Goal: Task Accomplishment & Management: Manage account settings

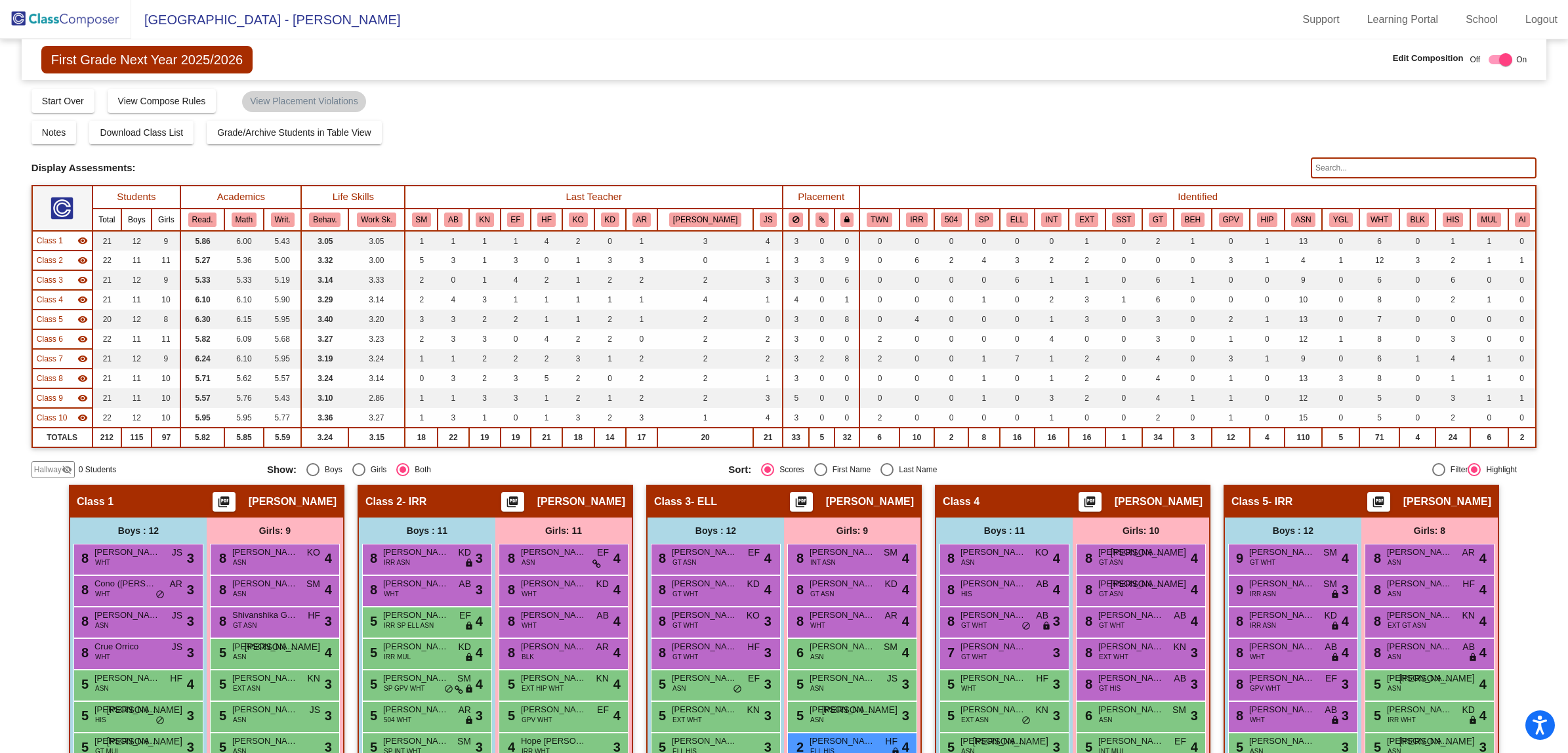
scroll to position [313, 0]
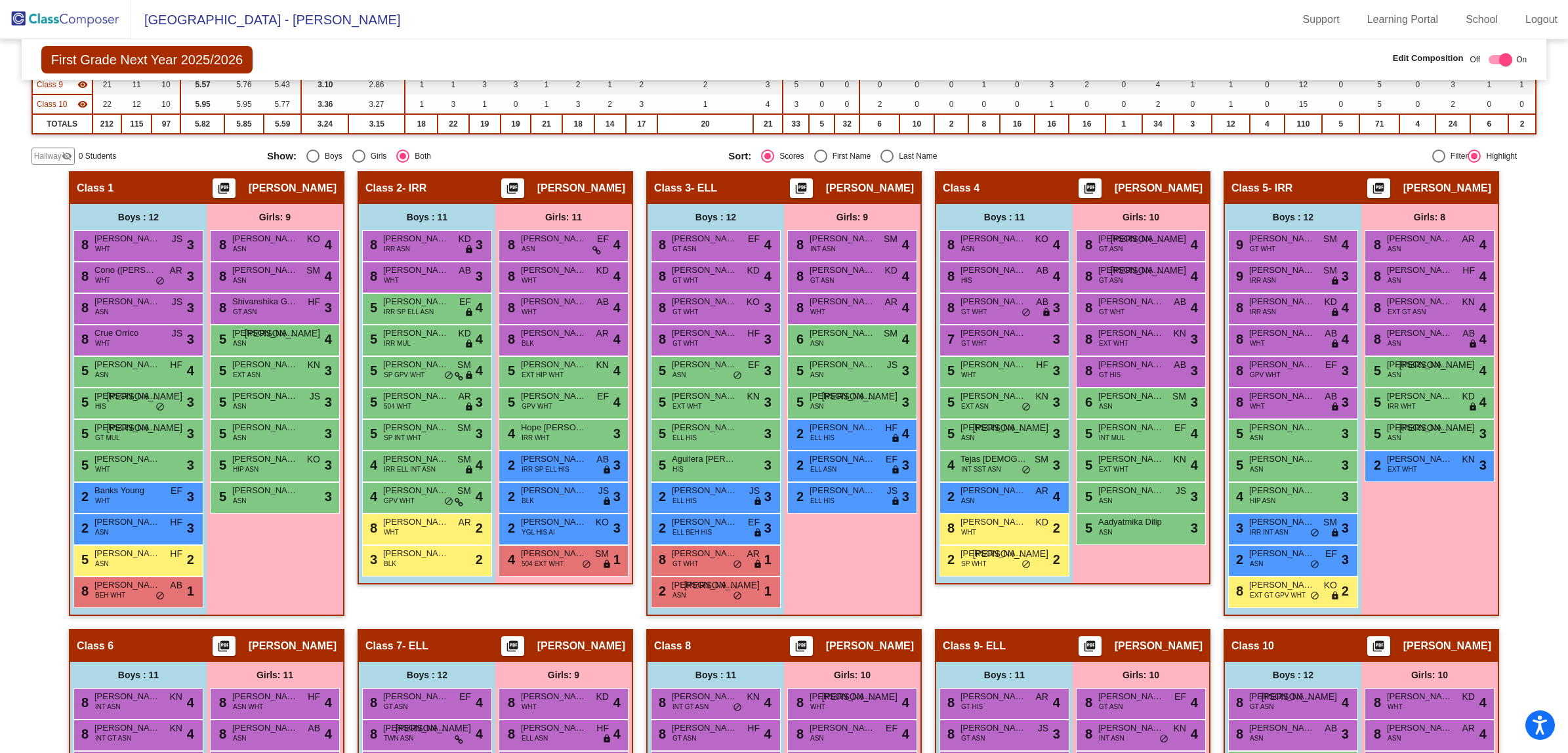
click at [61, 10] on img at bounding box center [65, 19] width 131 height 39
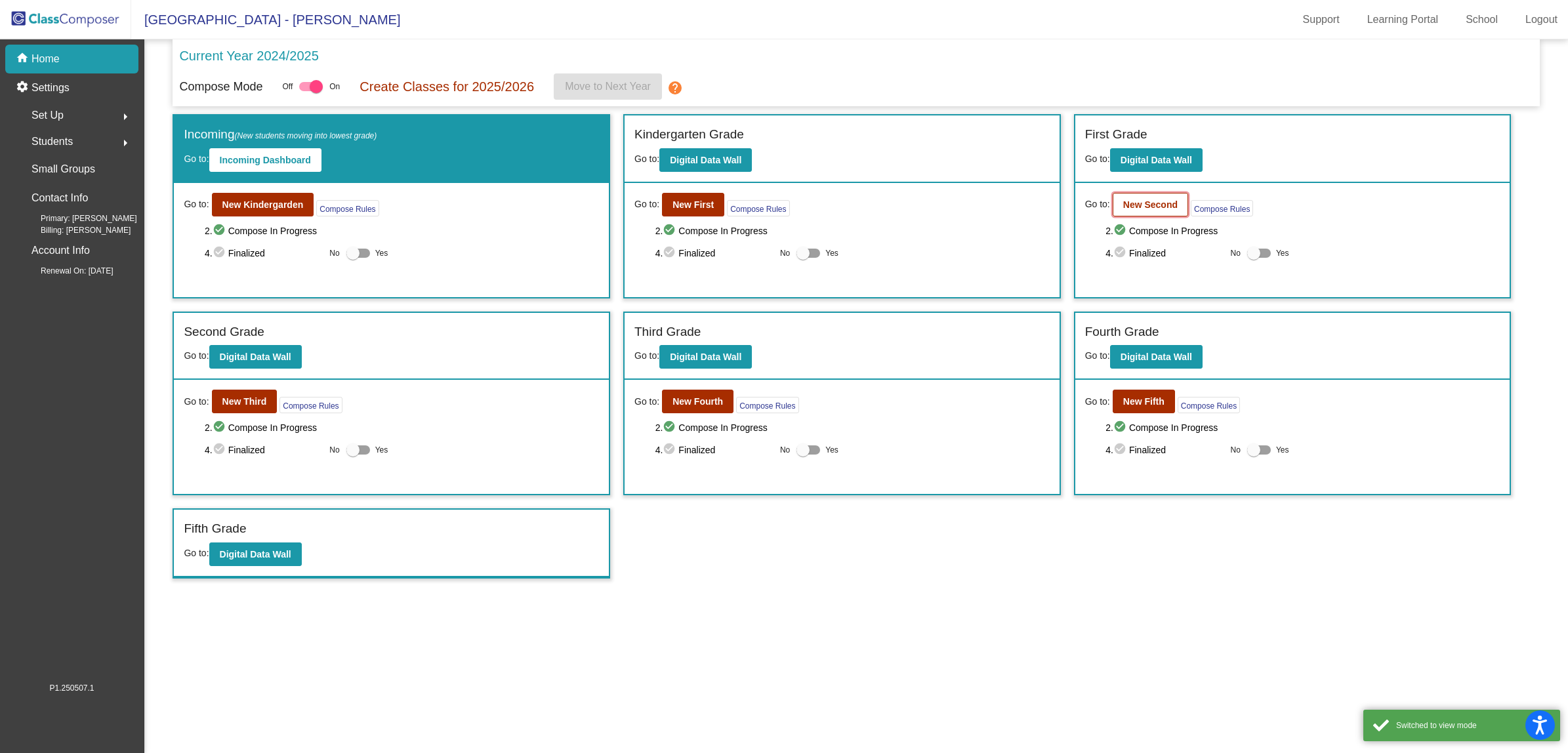
click at [1168, 205] on b "New Second" at bounding box center [1150, 205] width 54 height 11
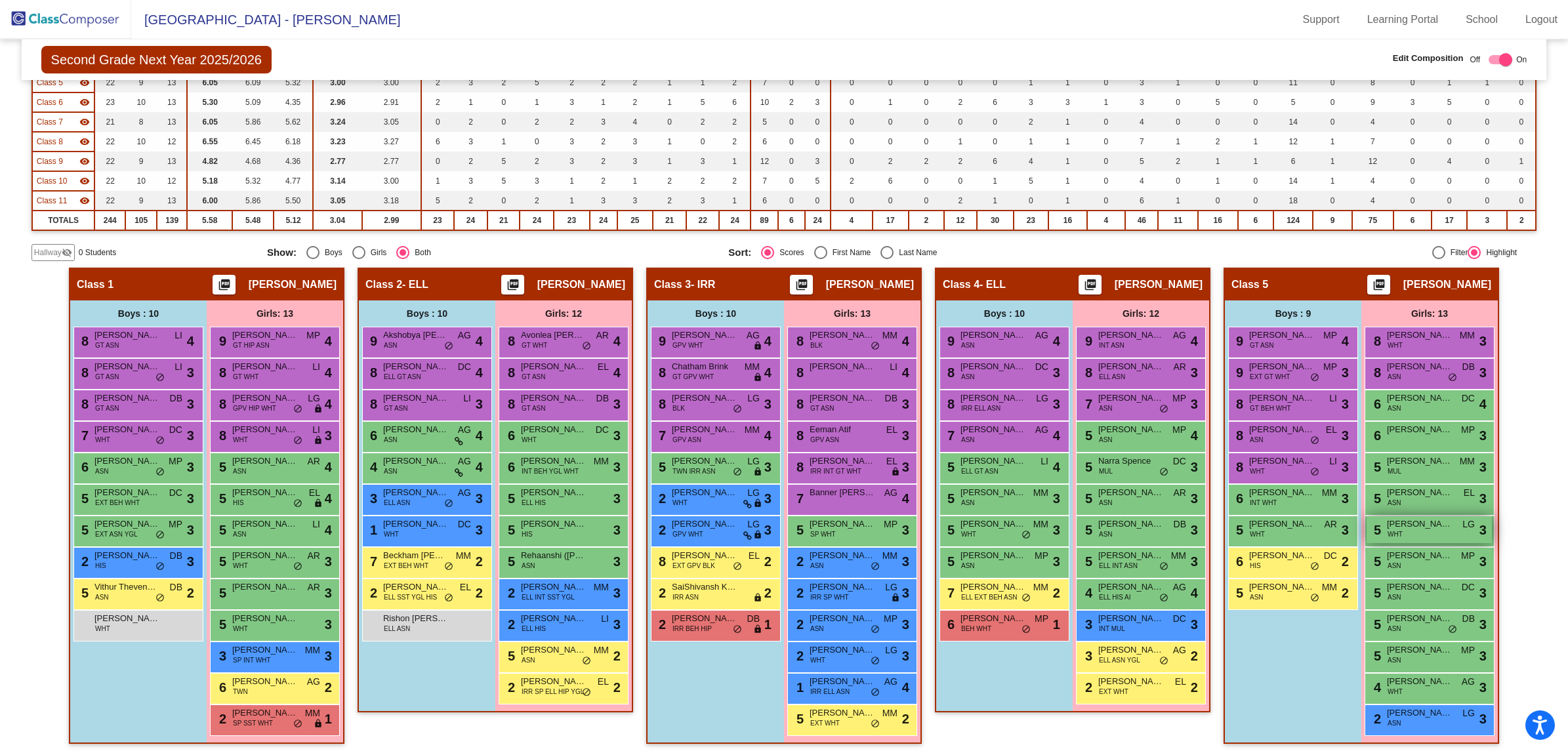
scroll to position [246, 0]
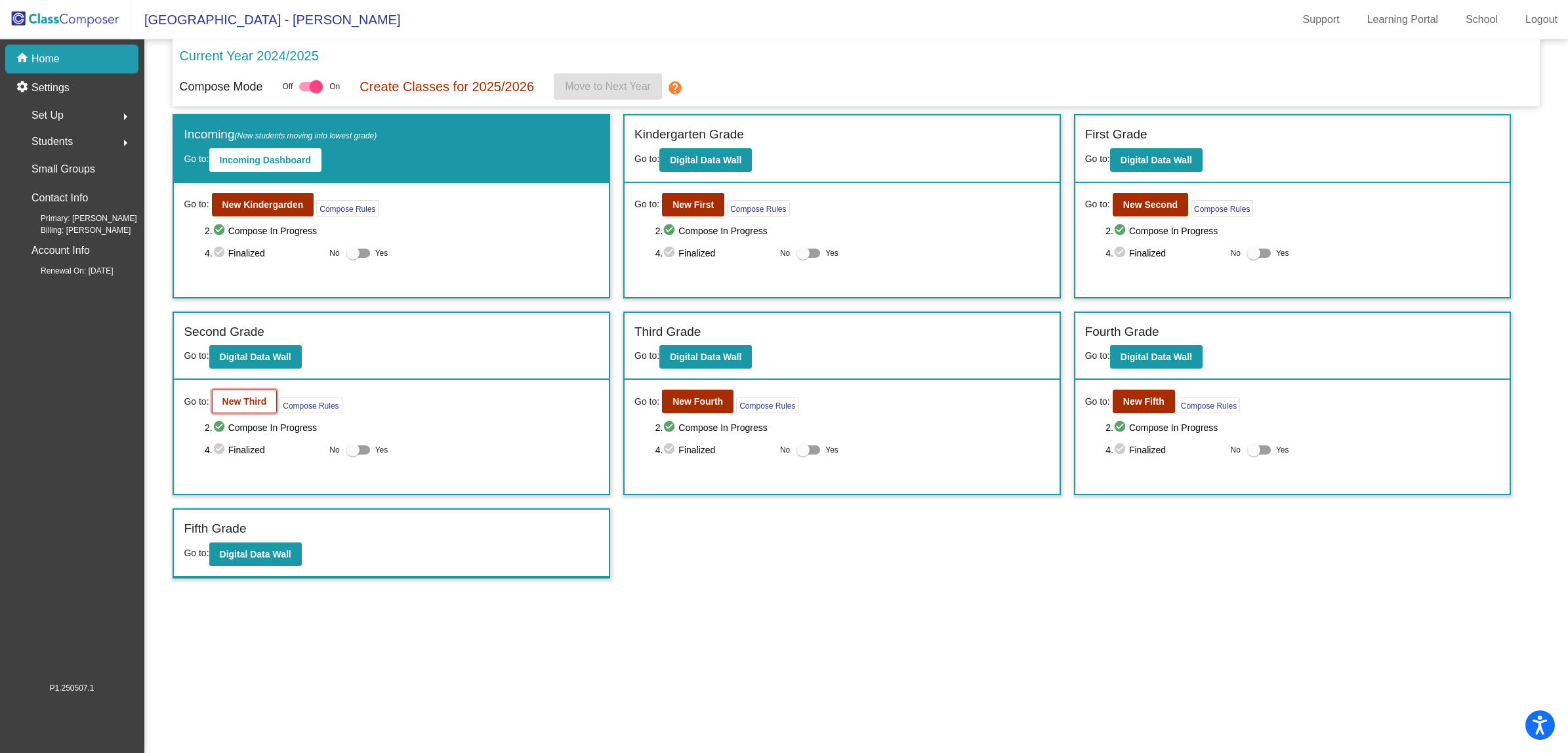
click at [225, 403] on b "New Third" at bounding box center [245, 401] width 44 height 11
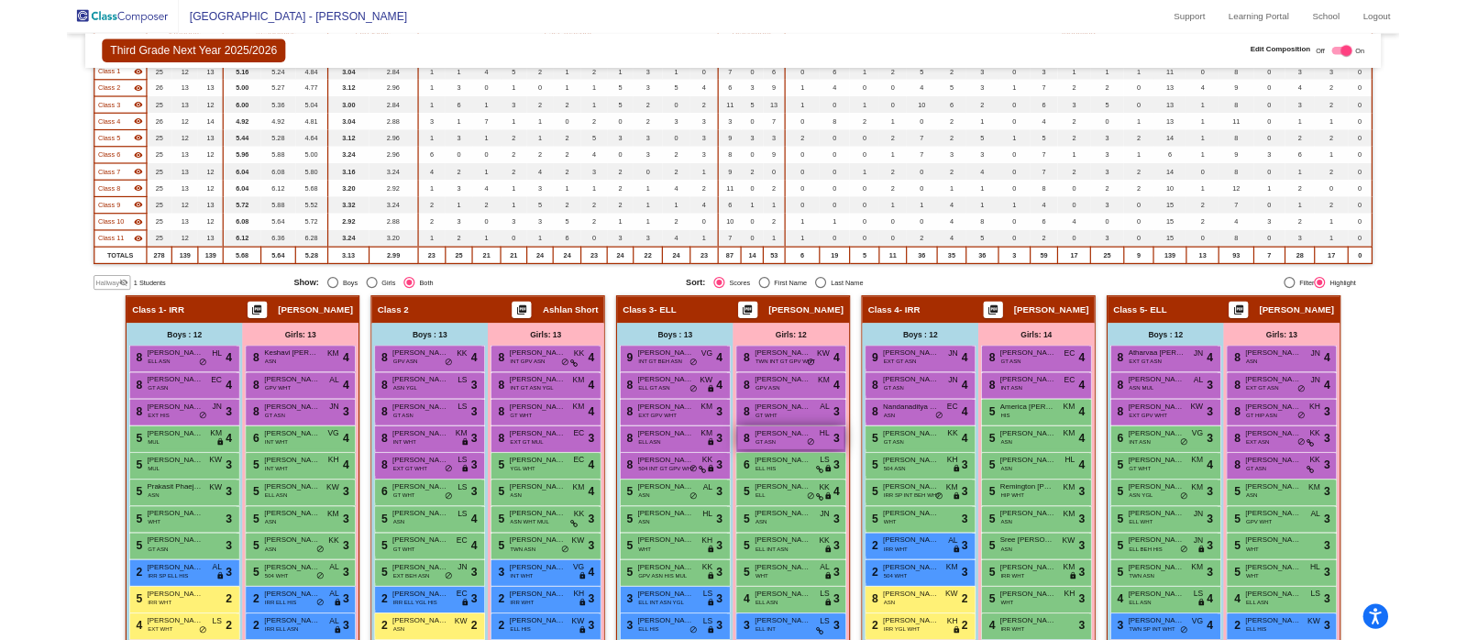
scroll to position [459, 0]
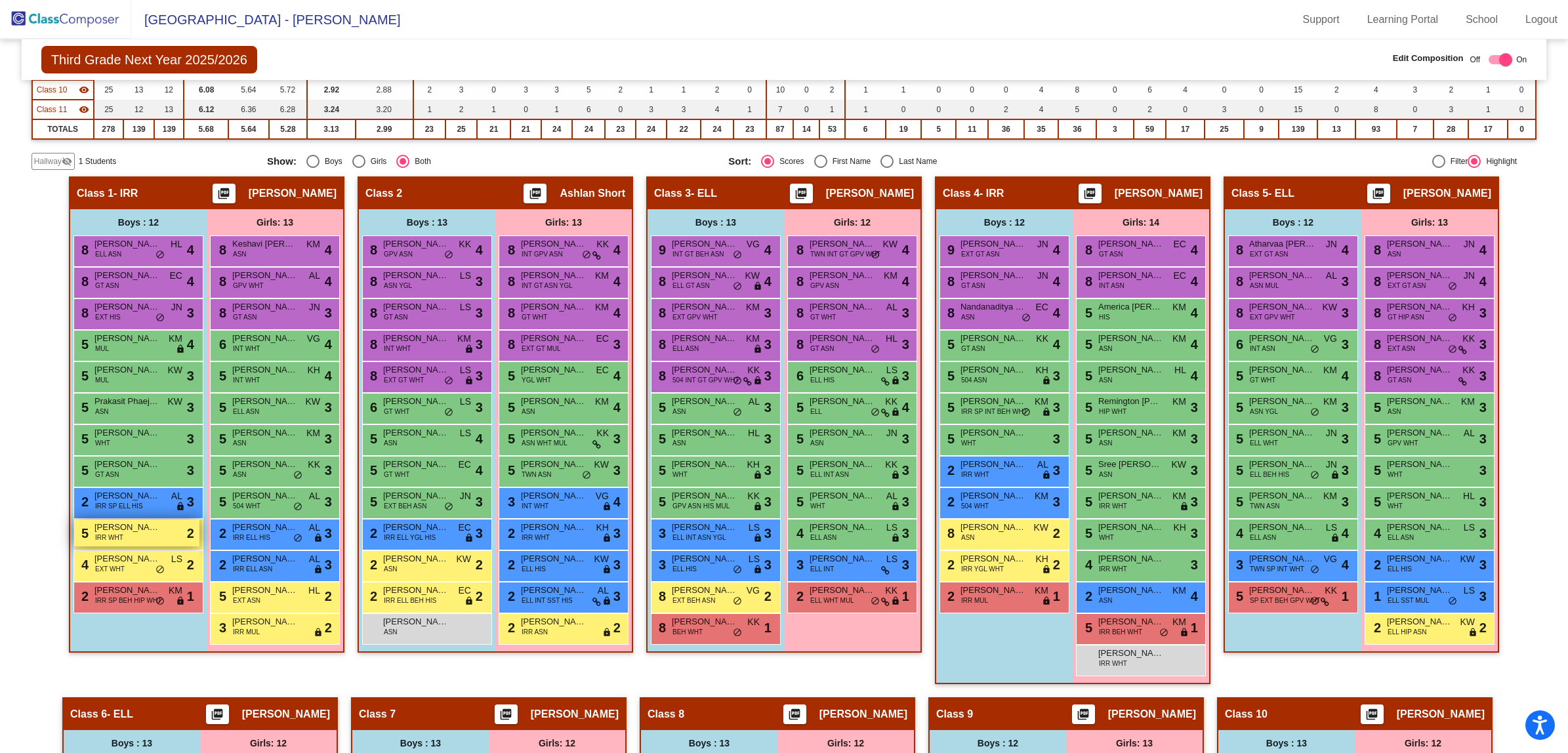
click at [132, 528] on span "[PERSON_NAME] ([PERSON_NAME]) [PERSON_NAME]" at bounding box center [127, 527] width 66 height 13
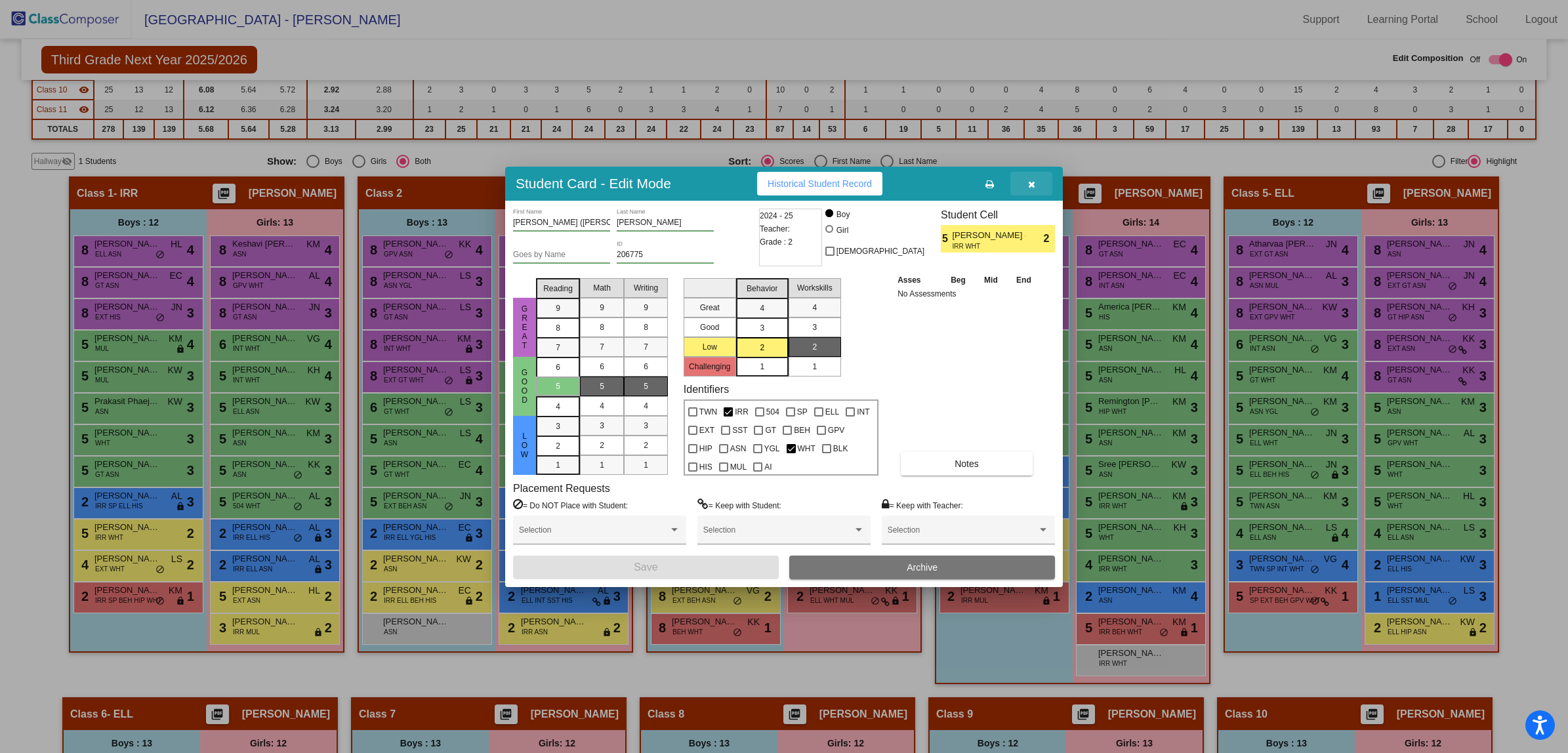
click at [1030, 182] on icon "button" at bounding box center [1032, 184] width 7 height 9
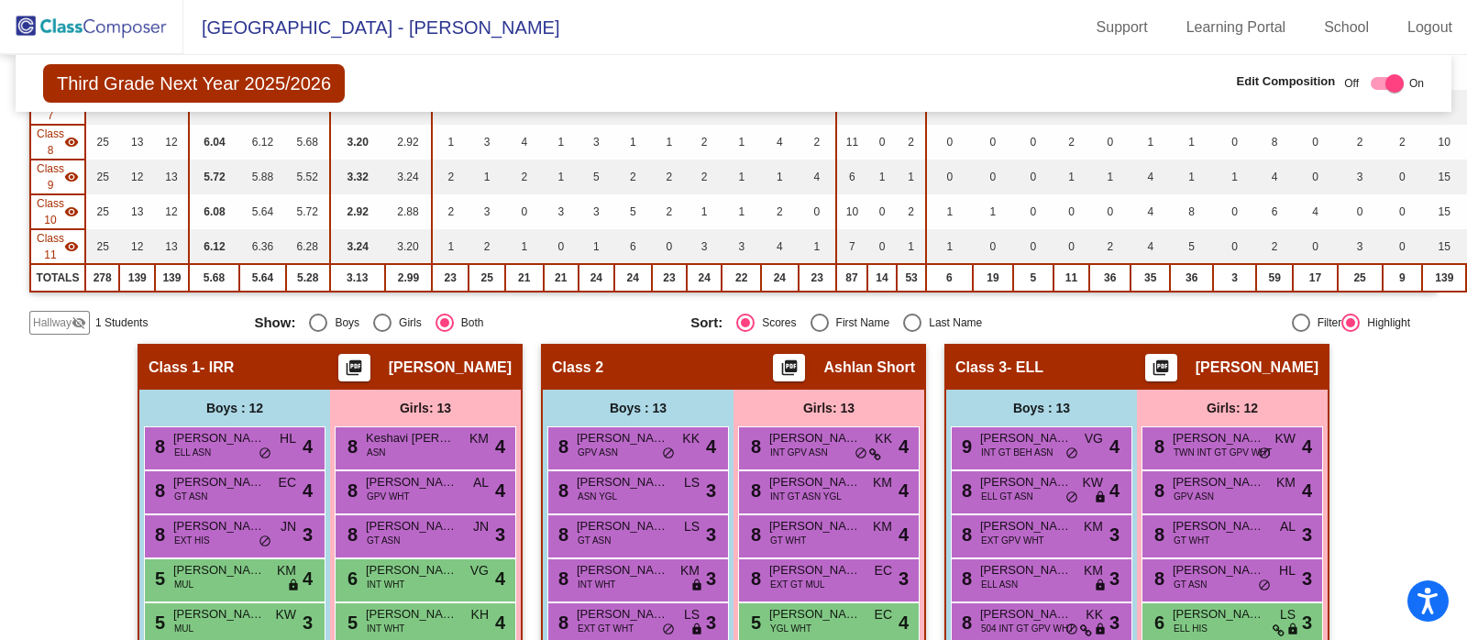
scroll to position [458, 0]
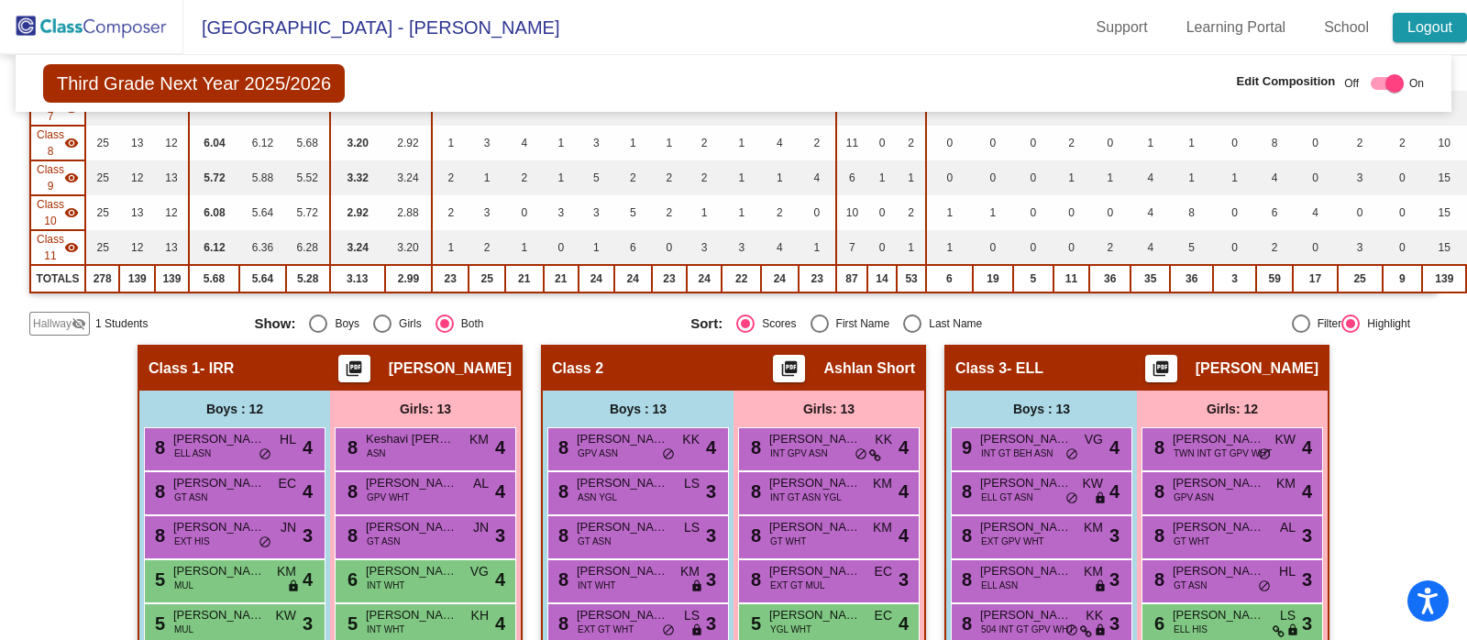
click at [1428, 25] on link "Logout" at bounding box center [1430, 27] width 74 height 29
